Goal: Information Seeking & Learning: Learn about a topic

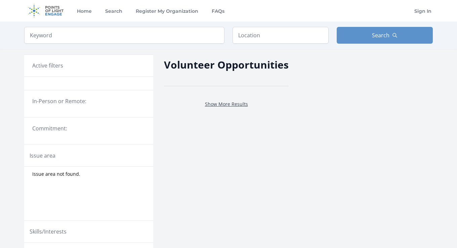
click at [233, 105] on link "Show More Results" at bounding box center [226, 104] width 43 height 6
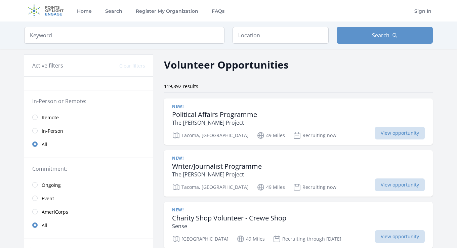
click at [55, 120] on span "Remote" at bounding box center [50, 117] width 17 height 8
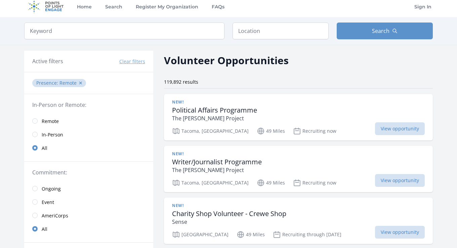
scroll to position [3, 0]
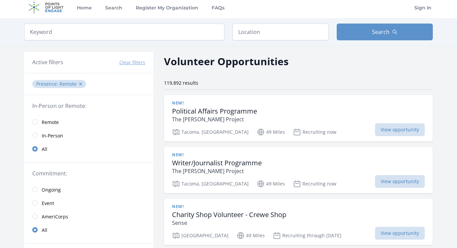
click at [44, 120] on span "Remote" at bounding box center [50, 122] width 17 height 7
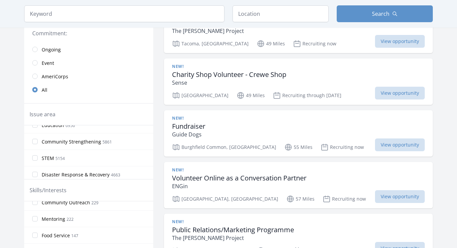
scroll to position [24, 0]
click at [91, 143] on span "Community Strengthening" at bounding box center [71, 143] width 59 height 7
click at [38, 143] on input "Community Strengthening 5861" at bounding box center [34, 142] width 5 height 5
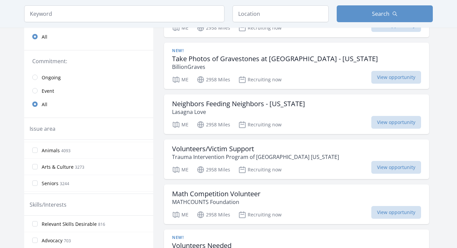
scroll to position [97, 0]
click at [69, 165] on span "Arts & Culture" at bounding box center [58, 166] width 32 height 7
click at [38, 165] on input "Arts & Culture 3273" at bounding box center [34, 166] width 5 height 5
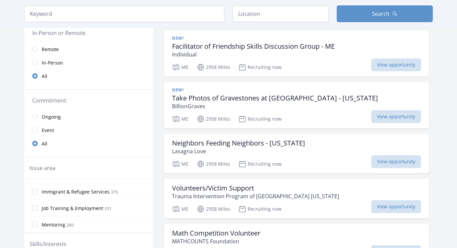
scroll to position [0, 0]
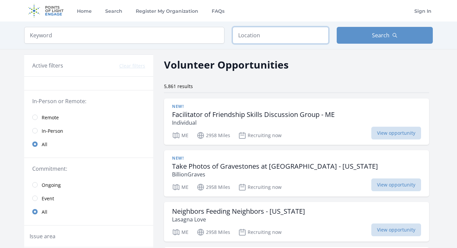
click at [258, 33] on input "text" at bounding box center [281, 35] width 96 height 17
type input "u"
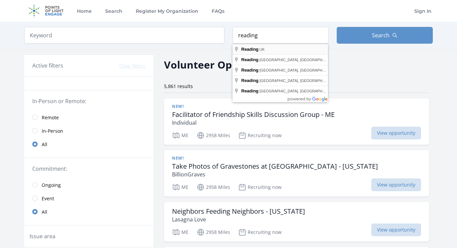
type input "Reading, UK"
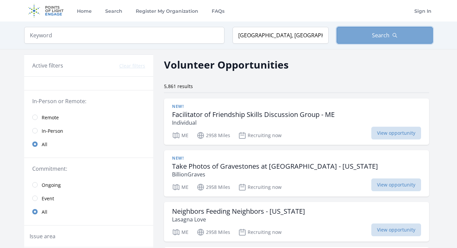
click at [355, 38] on button "Search" at bounding box center [385, 35] width 96 height 17
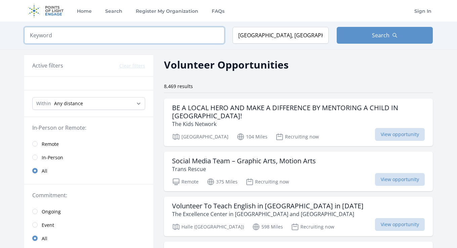
click at [100, 31] on input "search" at bounding box center [124, 35] width 200 height 17
type input "planning"
click button "submit" at bounding box center [0, 0] width 0 height 0
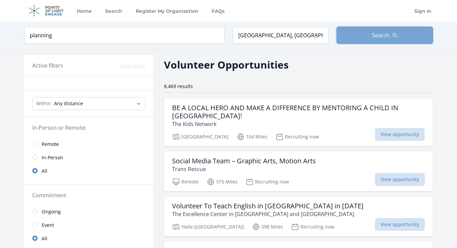
click at [400, 35] on button "Search" at bounding box center [385, 35] width 96 height 17
click at [378, 36] on span "Search" at bounding box center [380, 35] width 17 height 8
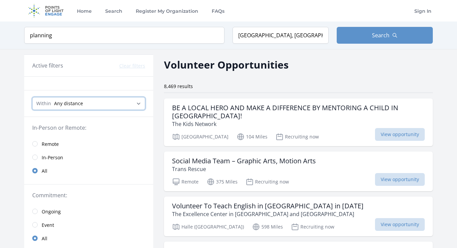
click at [90, 104] on select "Any distance , 5 Miles , 20 Miles , 50 Miles , 100 Miles" at bounding box center [88, 103] width 113 height 13
select select "32186"
click at [32, 97] on select "Any distance , 5 Miles , 20 Miles , 50 Miles , 100 Miles" at bounding box center [88, 103] width 113 height 13
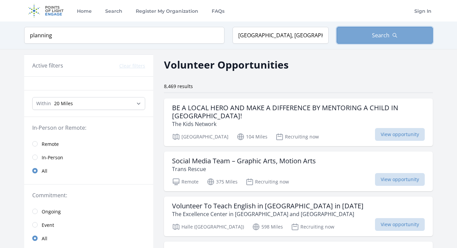
click at [372, 37] on button "Search" at bounding box center [385, 35] width 96 height 17
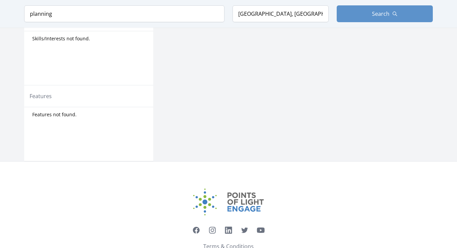
scroll to position [219, 0]
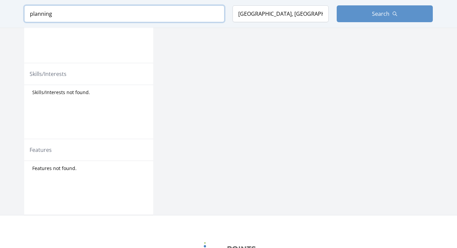
click at [116, 17] on input "planning" at bounding box center [124, 13] width 200 height 17
type input "planning intern"
click button "submit" at bounding box center [0, 0] width 0 height 0
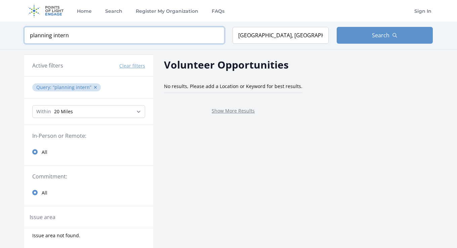
drag, startPoint x: 64, startPoint y: 34, endPoint x: 30, endPoint y: 33, distance: 34.0
click at [30, 33] on input "planning intern" at bounding box center [124, 35] width 200 height 17
type input "volunteer"
click button "submit" at bounding box center [0, 0] width 0 height 0
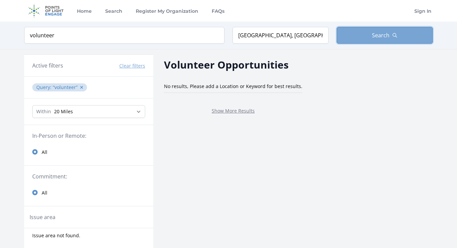
click at [356, 40] on button "Search" at bounding box center [385, 35] width 96 height 17
click at [81, 90] on button "✕" at bounding box center [82, 87] width 4 height 7
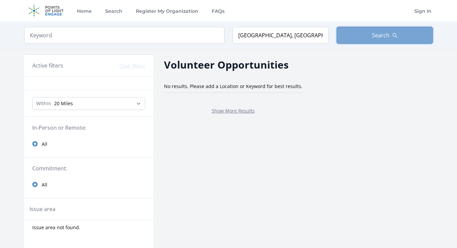
click at [355, 37] on button "Search" at bounding box center [385, 35] width 96 height 17
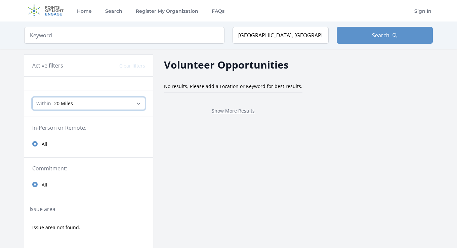
click at [93, 106] on select "Any distance , 5 Miles , 20 Miles , 50 Miles , 100 Miles" at bounding box center [88, 103] width 113 height 13
select select "all"
click at [32, 97] on select "Any distance , 5 Miles , 20 Miles , 50 Miles , 100 Miles" at bounding box center [88, 103] width 113 height 13
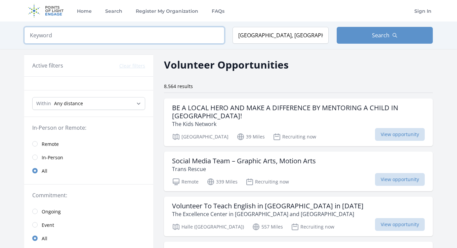
click at [162, 37] on input "search" at bounding box center [124, 35] width 200 height 17
click button "submit" at bounding box center [0, 0] width 0 height 0
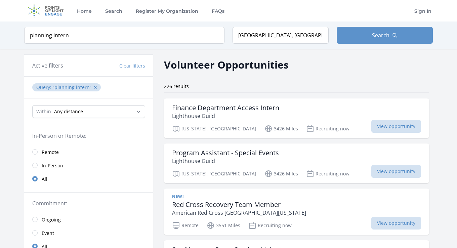
click at [49, 149] on span "Remote" at bounding box center [50, 152] width 17 height 7
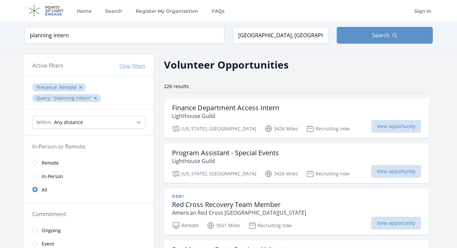
click at [39, 161] on link "Remote" at bounding box center [88, 162] width 129 height 13
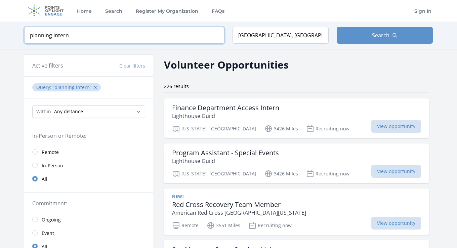
drag, startPoint x: 85, startPoint y: 40, endPoint x: 1, endPoint y: 35, distance: 83.5
click at [1, 35] on div "Keyword planning intern Location Reading, UK Search" at bounding box center [228, 36] width 457 height 28
type input "remote"
click button "submit" at bounding box center [0, 0] width 0 height 0
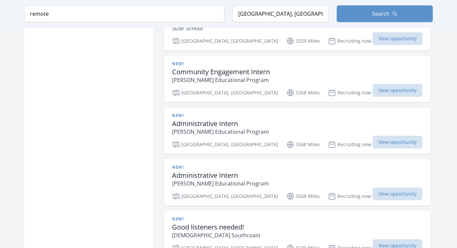
scroll to position [538, 0]
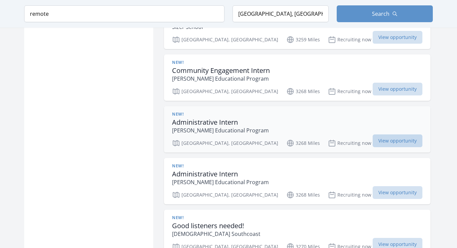
click at [373, 138] on span "View opportunity" at bounding box center [398, 140] width 50 height 13
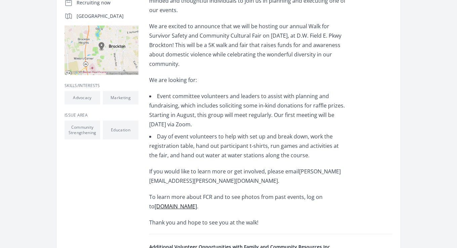
scroll to position [169, 0]
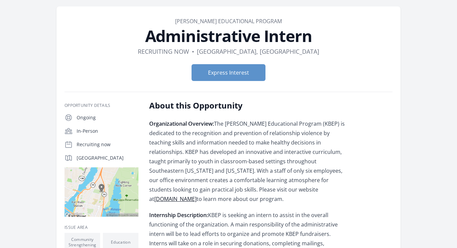
scroll to position [23, 0]
click at [346, 138] on p "Organizational Overview: The [PERSON_NAME] Educational Program (KBEP) is dedica…" at bounding box center [247, 161] width 197 height 85
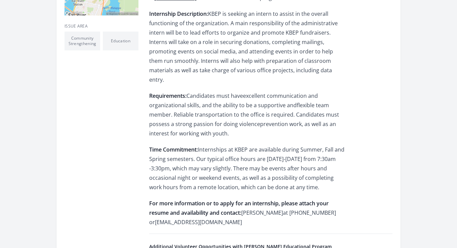
scroll to position [225, 0]
